Goal: Task Accomplishment & Management: Manage account settings

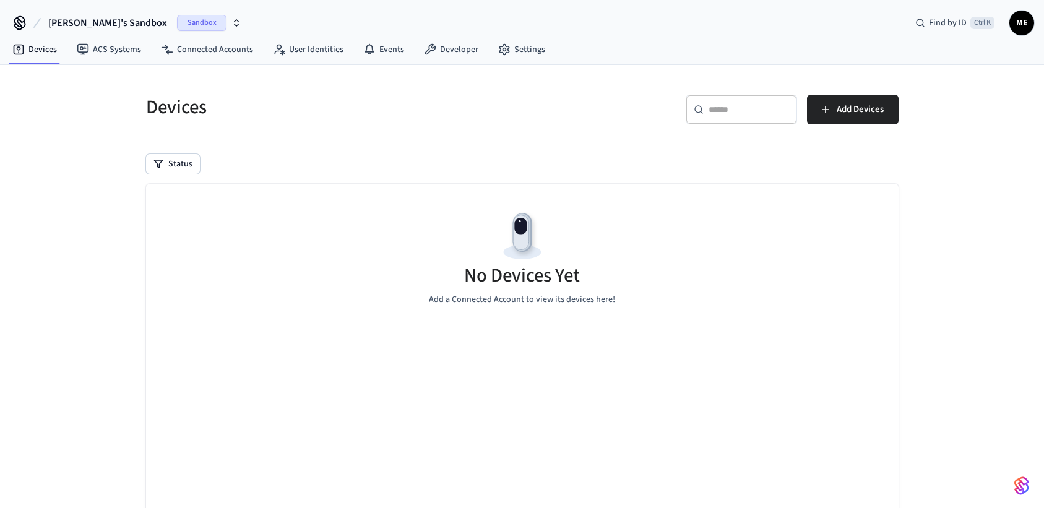
click at [1015, 24] on span "ME" at bounding box center [1022, 23] width 22 height 22
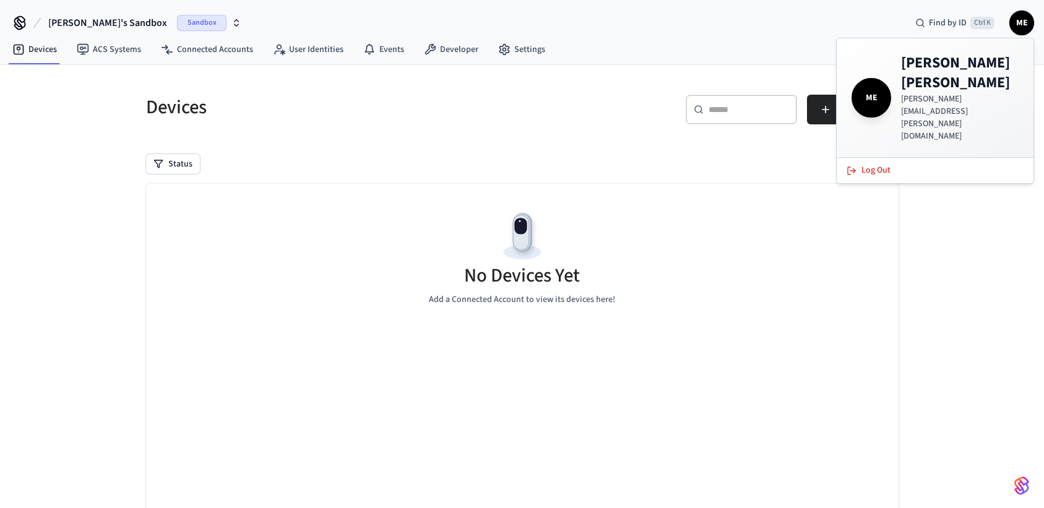
click at [943, 68] on h4 "[PERSON_NAME]" at bounding box center [960, 73] width 118 height 40
click at [877, 80] on span "ME" at bounding box center [871, 97] width 35 height 35
click at [924, 75] on h4 "[PERSON_NAME]" at bounding box center [960, 73] width 118 height 40
click at [522, 56] on link "Settings" at bounding box center [521, 49] width 67 height 22
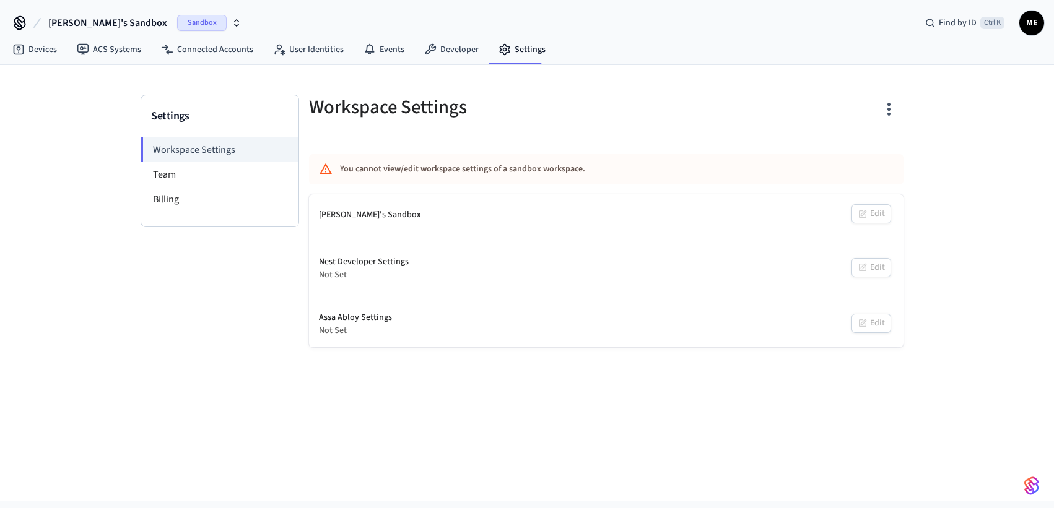
click at [890, 115] on icon "button" at bounding box center [888, 109] width 3 height 13
click at [690, 40] on div at bounding box center [527, 254] width 1054 height 508
click at [1037, 19] on span "ME" at bounding box center [1031, 23] width 22 height 22
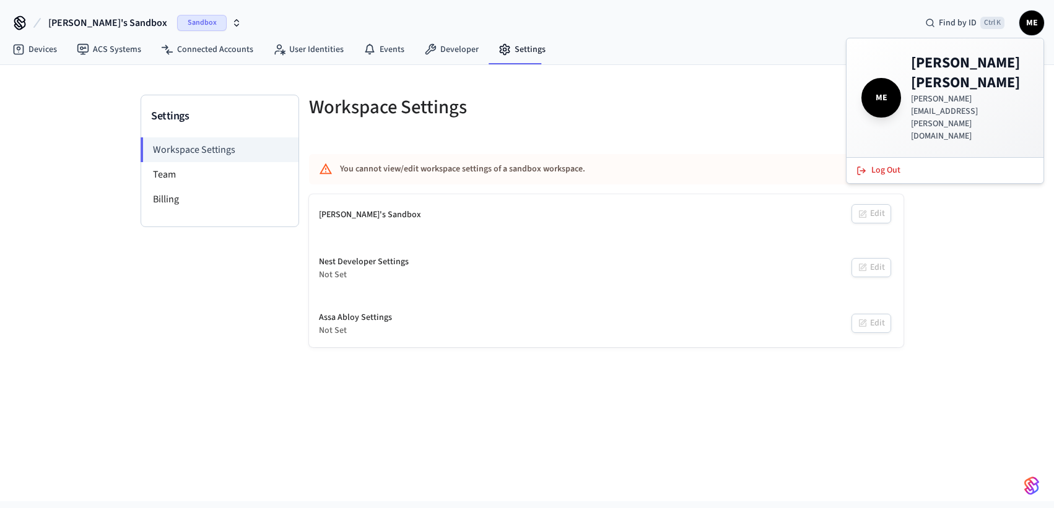
click at [901, 72] on div "ME [PERSON_NAME] [PERSON_NAME][EMAIL_ADDRESS][PERSON_NAME][DOMAIN_NAME]" at bounding box center [944, 97] width 167 height 89
click at [891, 80] on span "ME" at bounding box center [881, 97] width 35 height 35
click at [941, 93] on p "[PERSON_NAME][EMAIL_ADDRESS][PERSON_NAME][DOMAIN_NAME]" at bounding box center [970, 118] width 118 height 50
click at [498, 50] on icon at bounding box center [504, 49] width 12 height 12
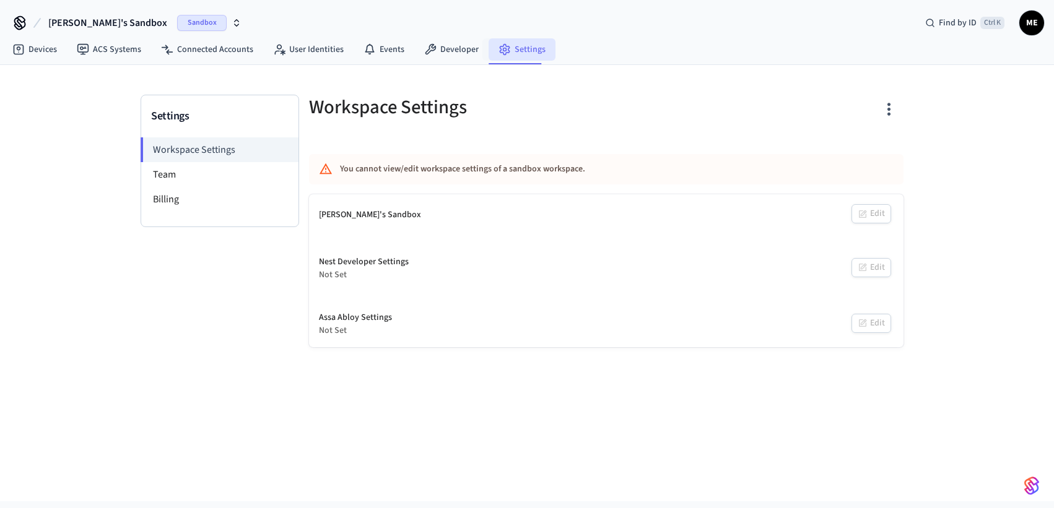
click at [498, 50] on icon at bounding box center [504, 49] width 12 height 12
